Goal: Task Accomplishment & Management: Use online tool/utility

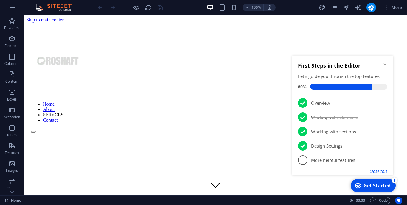
click at [379, 171] on button "Close this" at bounding box center [378, 171] width 18 height 6
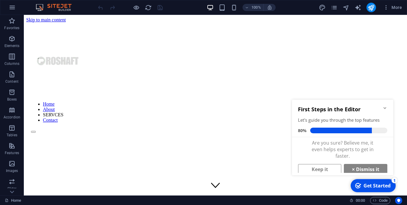
scroll to position [4, 0]
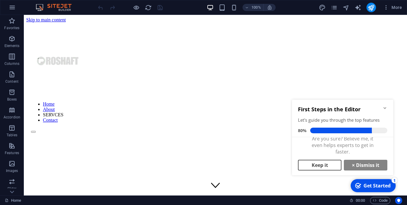
click at [315, 164] on link "Keep it" at bounding box center [319, 165] width 43 height 11
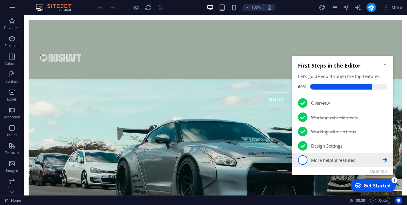
click at [385, 161] on icon at bounding box center [384, 159] width 5 height 5
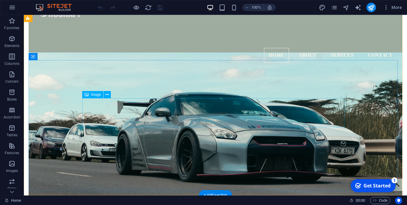
scroll to position [37, 0]
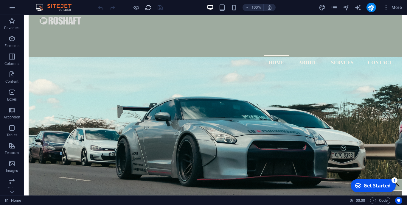
click at [147, 7] on icon "reload" at bounding box center [148, 7] width 7 height 7
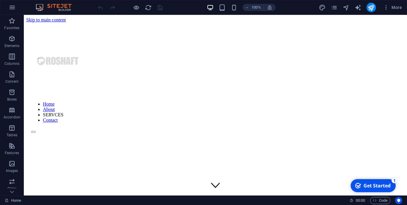
scroll to position [0, 0]
click at [10, 10] on icon "button" at bounding box center [12, 7] width 7 height 7
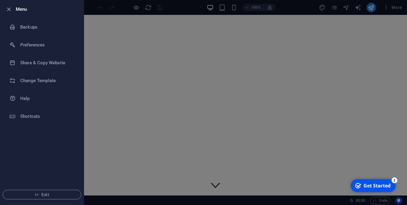
click at [164, 118] on div at bounding box center [203, 102] width 407 height 205
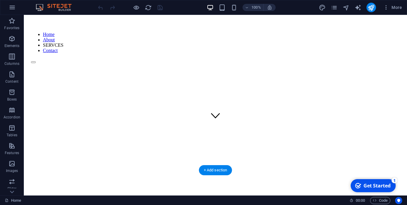
scroll to position [55, 0]
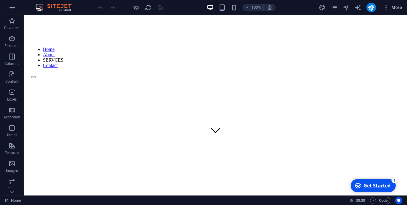
click at [385, 7] on icon "button" at bounding box center [386, 7] width 6 height 6
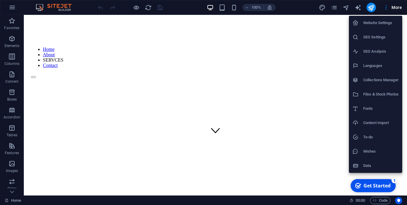
click at [384, 24] on h6 "Website Settings" at bounding box center [380, 22] width 35 height 7
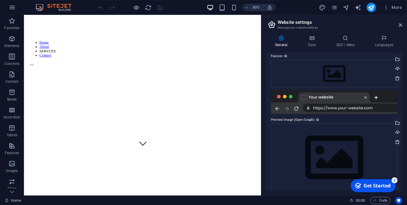
scroll to position [95, 0]
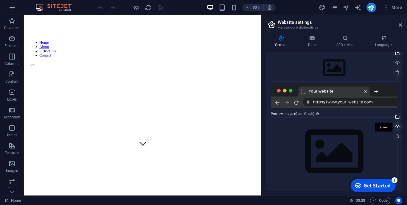
click at [398, 125] on div "Upload" at bounding box center [396, 127] width 9 height 9
click at [314, 36] on icon at bounding box center [312, 38] width 26 height 6
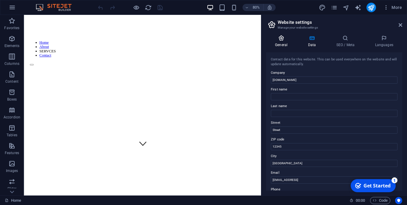
click at [281, 46] on h4 "General" at bounding box center [282, 41] width 33 height 13
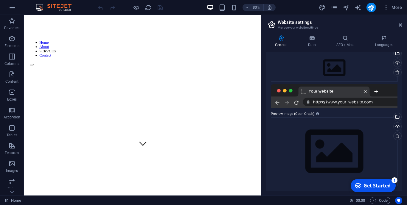
scroll to position [95, 0]
click at [398, 22] on h2 "Website settings" at bounding box center [339, 22] width 124 height 5
click at [399, 25] on icon at bounding box center [400, 25] width 4 height 5
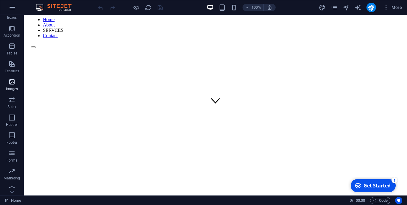
scroll to position [87, 0]
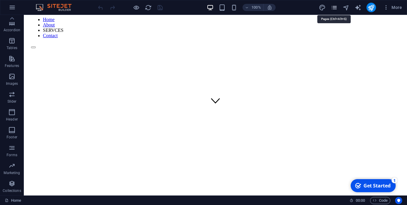
click at [337, 10] on icon "pages" at bounding box center [333, 7] width 7 height 7
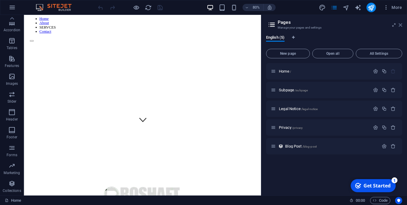
click at [401, 24] on icon at bounding box center [400, 25] width 4 height 5
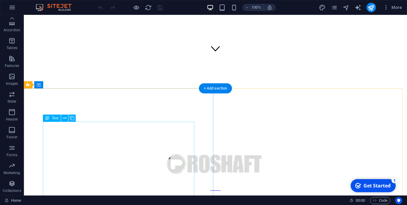
scroll to position [144, 0]
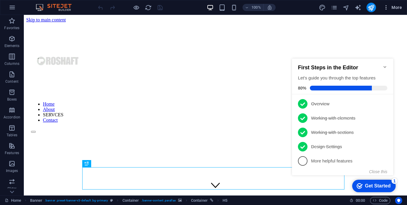
click at [386, 10] on icon "button" at bounding box center [386, 7] width 6 height 6
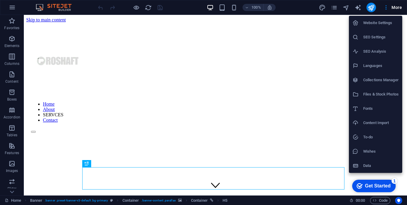
click at [384, 11] on div at bounding box center [203, 102] width 407 height 205
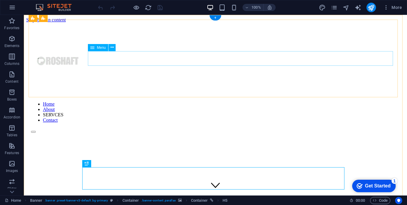
click at [269, 101] on nav "Home About SERVCES Contact" at bounding box center [215, 111] width 368 height 21
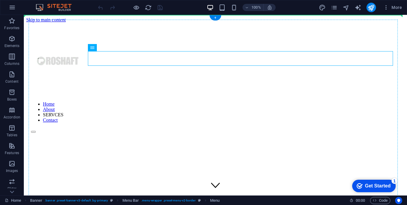
drag, startPoint x: 269, startPoint y: 57, endPoint x: 143, endPoint y: 109, distance: 136.4
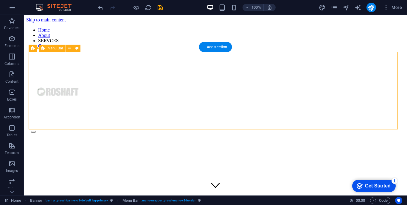
drag, startPoint x: 140, startPoint y: 73, endPoint x: 115, endPoint y: 126, distance: 59.3
click at [115, 126] on div at bounding box center [215, 95] width 368 height 75
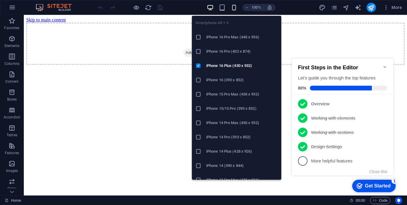
click at [230, 9] on icon "button" at bounding box center [233, 7] width 7 height 7
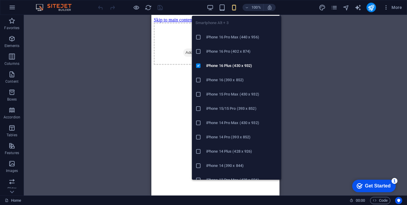
click at [235, 10] on icon "button" at bounding box center [233, 7] width 7 height 7
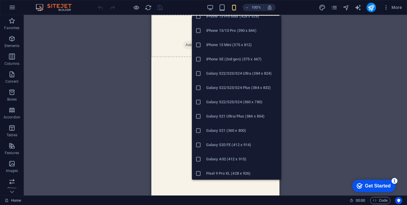
scroll to position [156, 0]
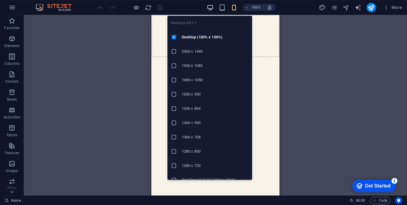
click at [213, 9] on icon "button" at bounding box center [210, 7] width 7 height 7
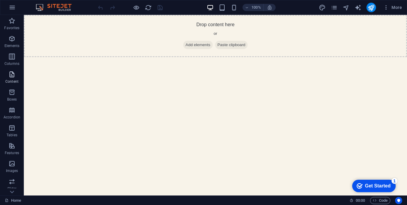
click at [13, 80] on p "Content" at bounding box center [11, 81] width 13 height 5
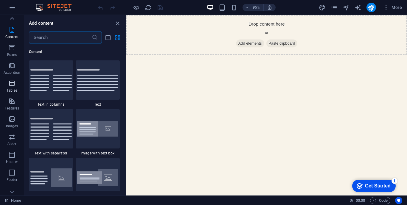
scroll to position [0, 0]
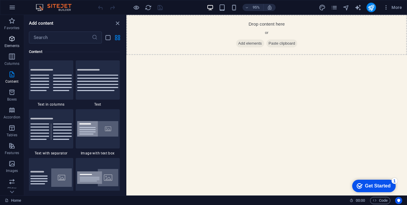
click at [14, 42] on icon "button" at bounding box center [11, 38] width 7 height 7
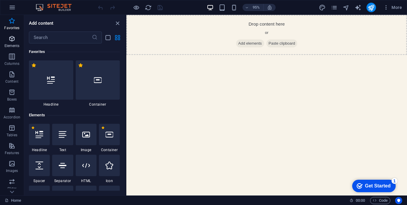
click at [15, 44] on p "Elements" at bounding box center [11, 45] width 15 height 5
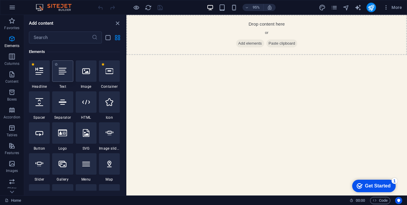
scroll to position [115, 0]
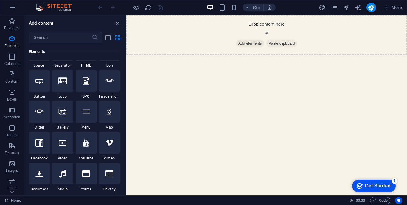
drag, startPoint x: 250, startPoint y: 62, endPoint x: 252, endPoint y: 85, distance: 23.3
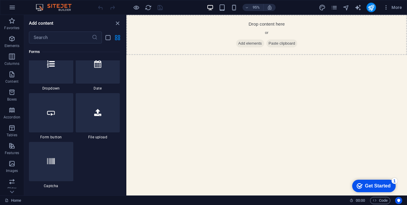
scroll to position [4733, 0]
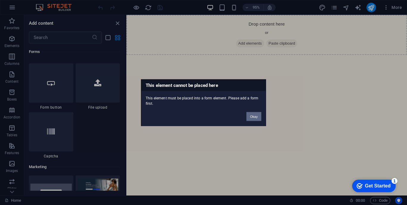
drag, startPoint x: 250, startPoint y: 116, endPoint x: 113, endPoint y: 113, distance: 137.3
click at [250, 116] on button "Okay" at bounding box center [253, 116] width 15 height 9
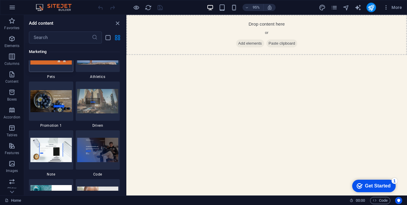
scroll to position [5128, 0]
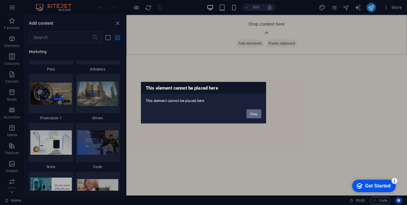
click at [254, 113] on button "Okay" at bounding box center [253, 113] width 15 height 9
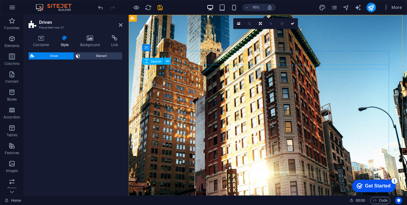
select select "%"
select select "rem"
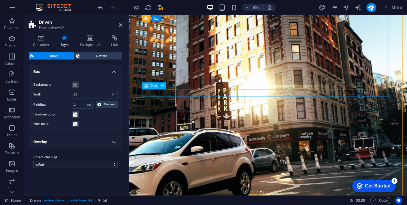
scroll to position [165, 0]
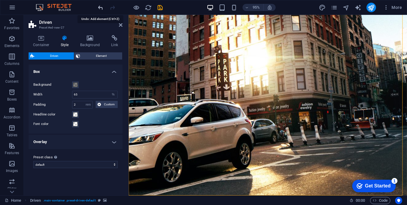
click at [102, 7] on icon "undo" at bounding box center [100, 7] width 7 height 7
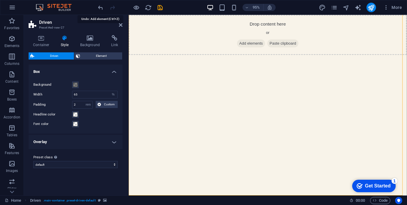
scroll to position [0, 0]
